Goal: Navigation & Orientation: Find specific page/section

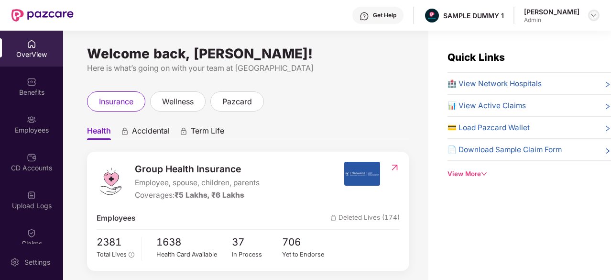
click at [592, 11] on img at bounding box center [594, 15] width 8 height 8
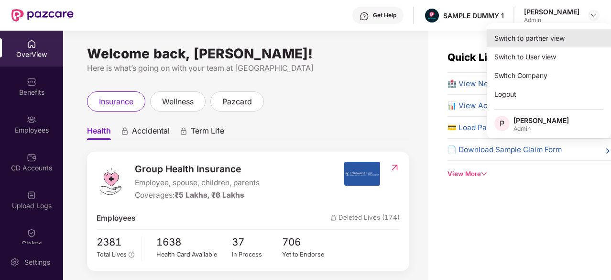
click at [569, 37] on div "Switch to partner view" at bounding box center [549, 38] width 124 height 19
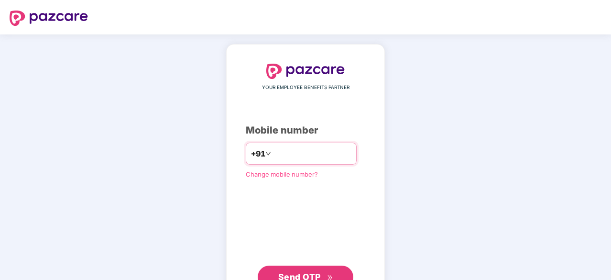
type input "**********"
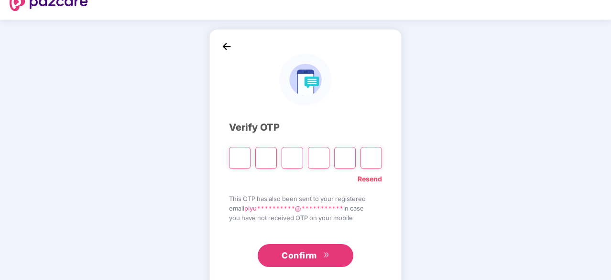
scroll to position [15, 0]
type input "*"
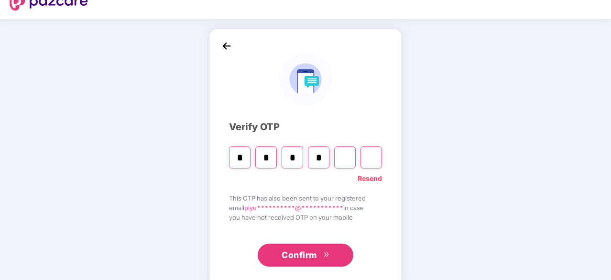
type input "*"
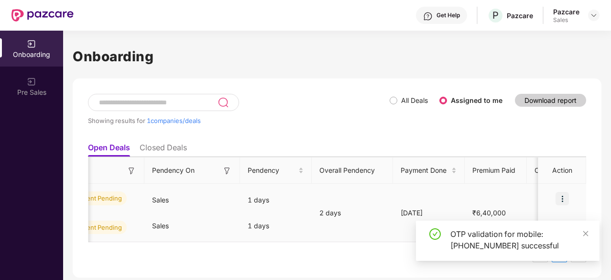
scroll to position [0, 382]
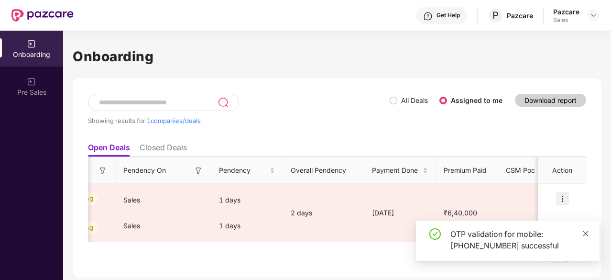
click at [589, 233] on icon "close" at bounding box center [586, 233] width 7 height 7
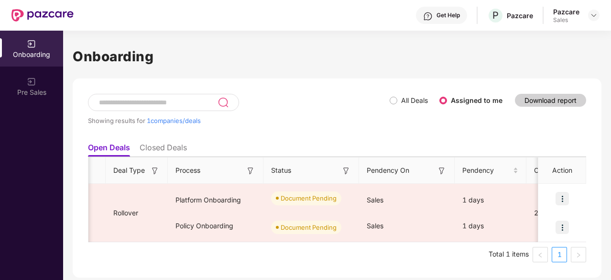
scroll to position [0, 0]
